Goal: Register for event/course

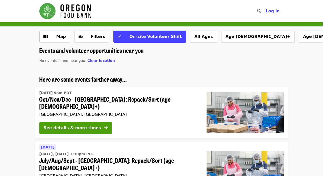
click at [197, 58] on p "No events found near you. Clear location" at bounding box center [161, 60] width 245 height 5
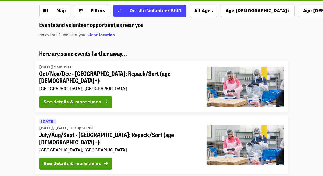
scroll to position [40, 0]
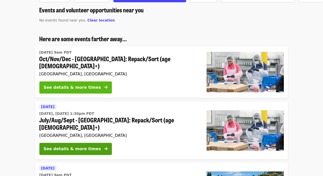
click at [73, 85] on div "See details & more times" at bounding box center [72, 87] width 57 height 6
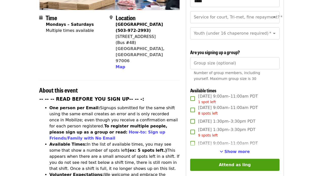
scroll to position [121, 0]
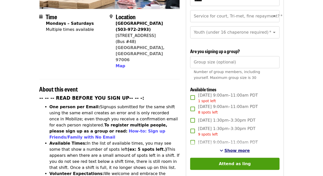
click at [237, 148] on span "Show more" at bounding box center [238, 150] width 26 height 5
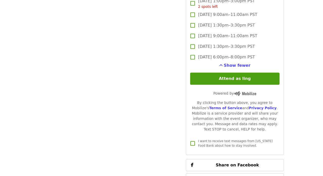
scroll to position [37, 0]
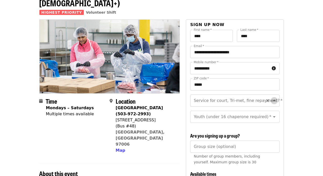
click at [272, 98] on icon "Open" at bounding box center [275, 101] width 6 height 6
click at [273, 100] on icon "Open" at bounding box center [274, 100] width 3 height 1
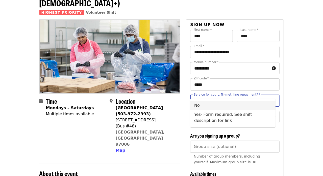
click at [231, 106] on li "No" at bounding box center [232, 105] width 85 height 9
type input "**"
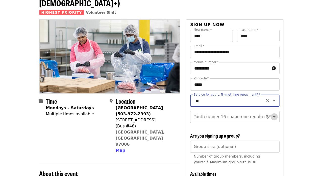
click at [272, 114] on icon "Open" at bounding box center [275, 117] width 6 height 6
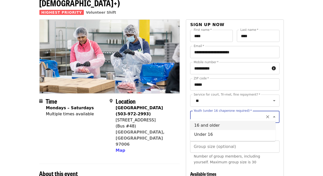
click at [218, 125] on li "16 and older" at bounding box center [232, 125] width 85 height 9
type input "**********"
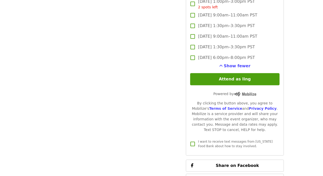
scroll to position [1148, 0]
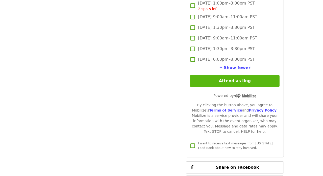
click at [264, 81] on button "Attend as ling" at bounding box center [234, 81] width 89 height 12
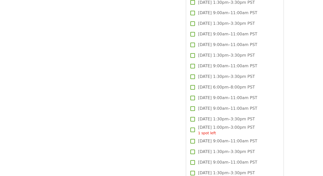
scroll to position [791, 0]
